Goal: Task Accomplishment & Management: Manage account settings

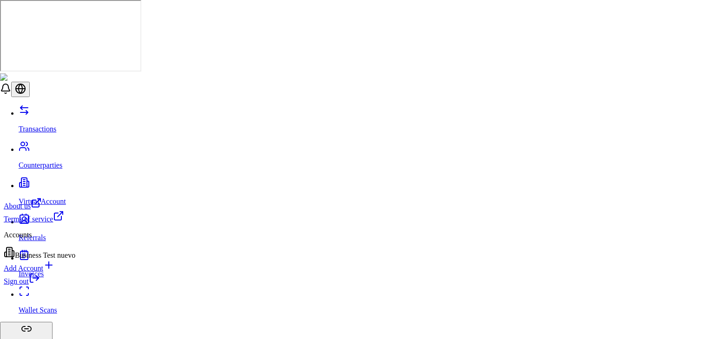
click at [40, 285] on link "Sign out" at bounding box center [22, 281] width 36 height 8
click at [40, 284] on icon at bounding box center [34, 278] width 11 height 11
